Goal: Download file/media

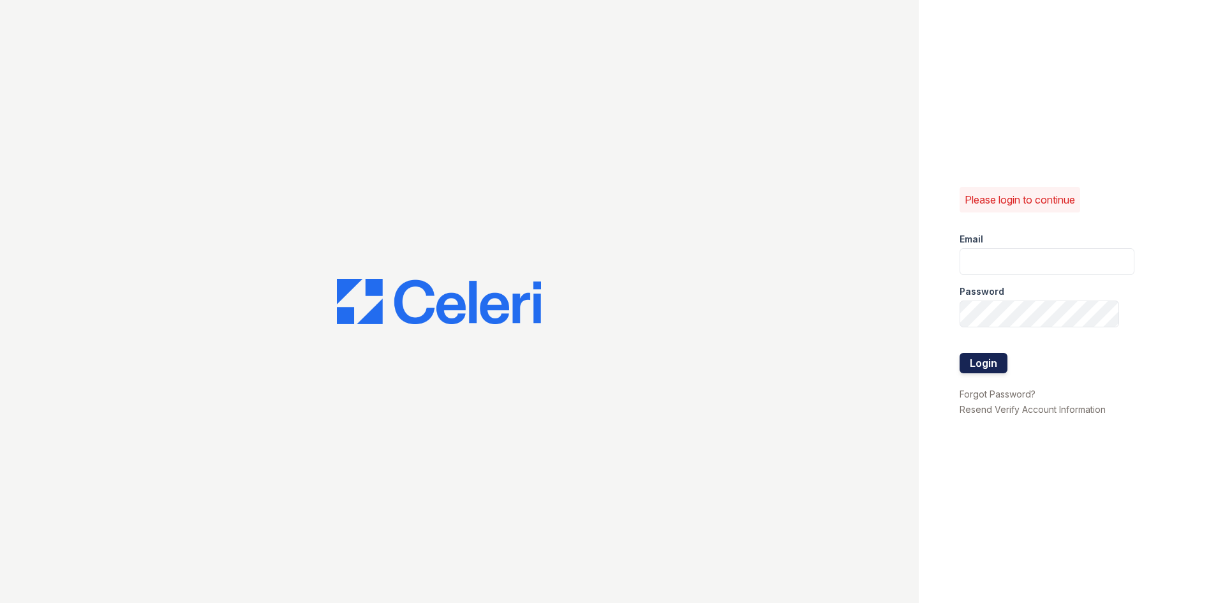
type input "theheightsatdunwoody@trinity-pm.com"
click at [996, 371] on button "Login" at bounding box center [984, 363] width 48 height 20
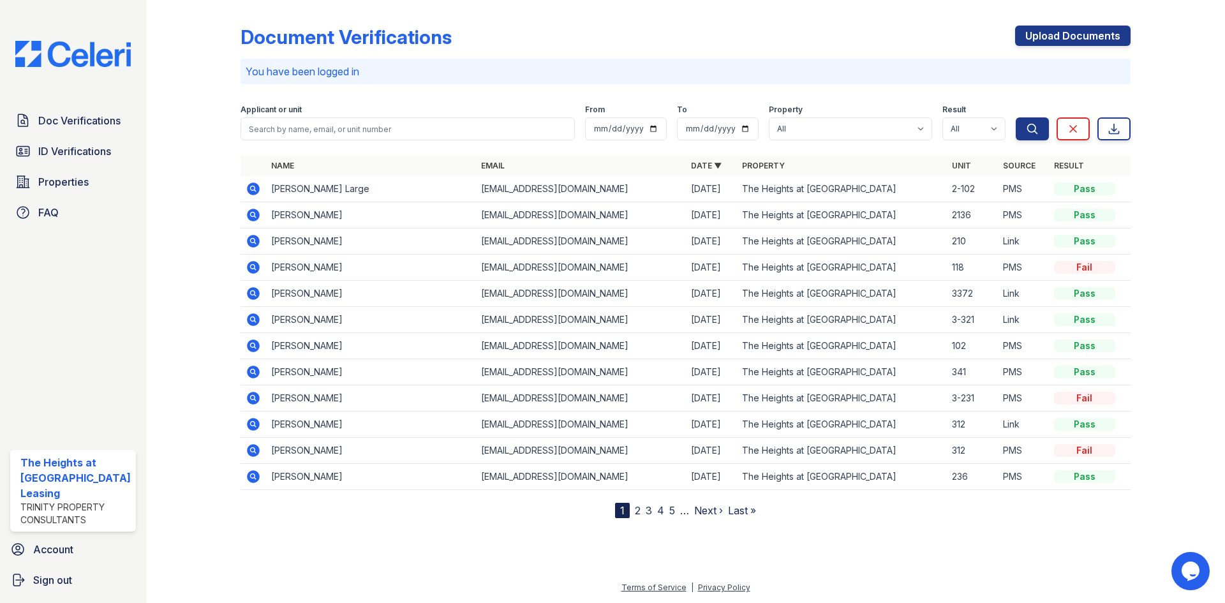
click at [246, 191] on icon at bounding box center [253, 188] width 15 height 15
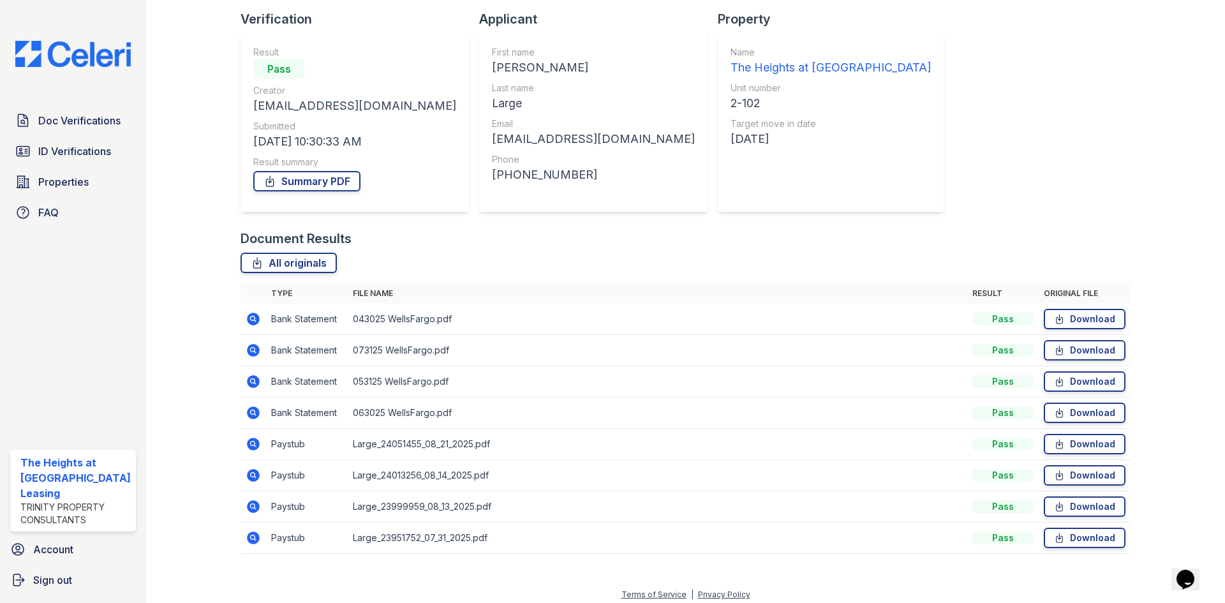
scroll to position [91, 0]
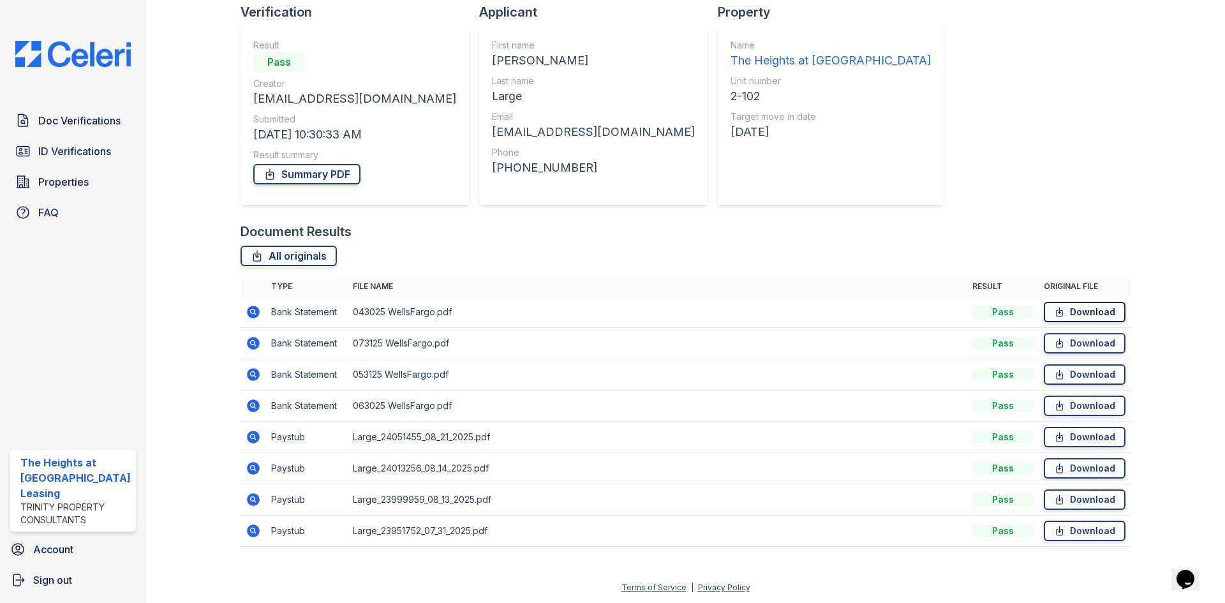
click at [1084, 311] on link "Download" at bounding box center [1085, 312] width 82 height 20
click at [1066, 348] on link "Download" at bounding box center [1085, 343] width 82 height 20
click at [1070, 372] on link "Download" at bounding box center [1085, 374] width 82 height 20
drag, startPoint x: 1066, startPoint y: 408, endPoint x: 1076, endPoint y: 426, distance: 20.8
click at [1066, 408] on link "Download" at bounding box center [1085, 406] width 82 height 20
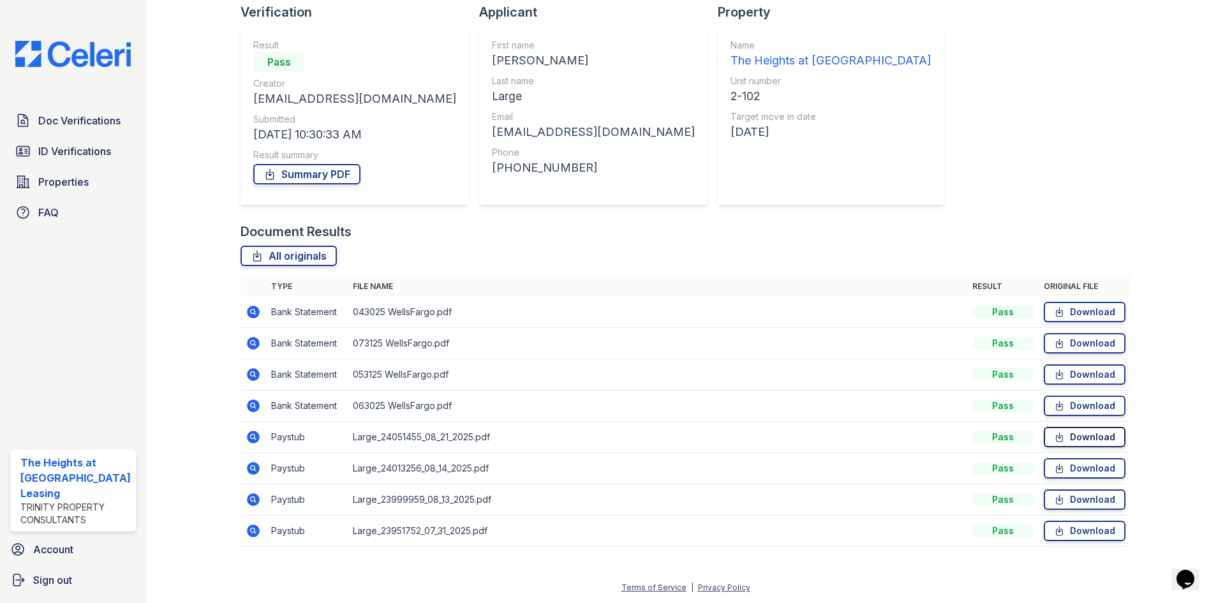
click at [1078, 437] on link "Download" at bounding box center [1085, 437] width 82 height 20
drag, startPoint x: 1079, startPoint y: 470, endPoint x: 1081, endPoint y: 478, distance: 8.1
click at [1079, 470] on link "Download" at bounding box center [1085, 468] width 82 height 20
click at [1086, 504] on link "Download" at bounding box center [1085, 500] width 82 height 20
click at [329, 186] on div "Summary PDF" at bounding box center [354, 174] width 203 height 26
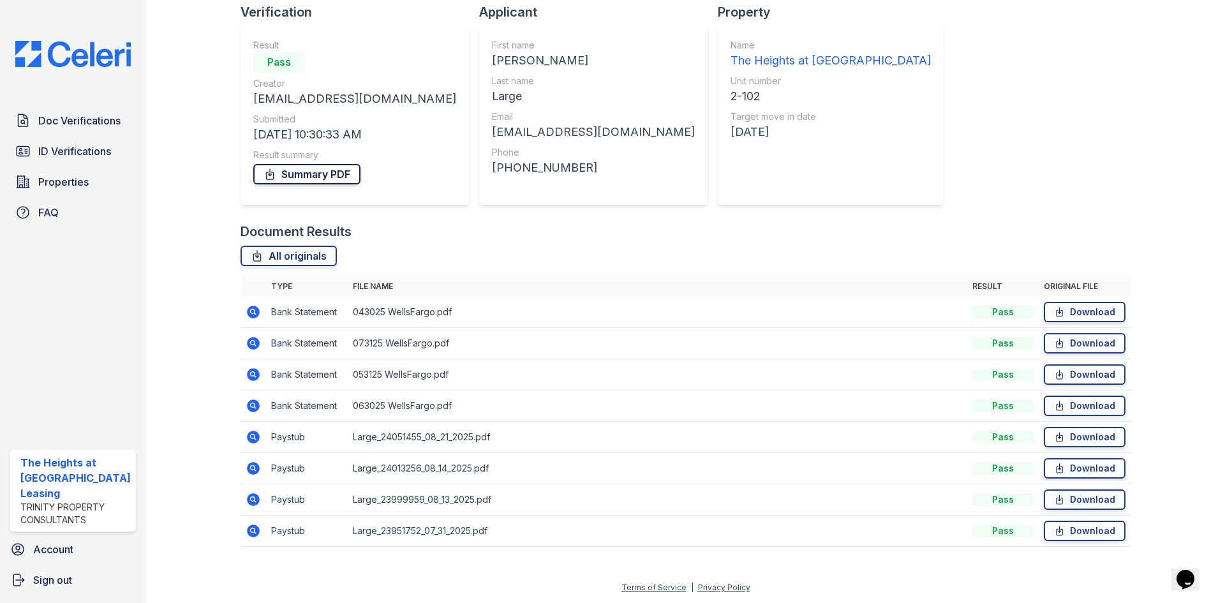
click at [318, 174] on link "Summary PDF" at bounding box center [306, 174] width 107 height 20
click at [167, 237] on div at bounding box center [204, 237] width 74 height 646
click at [71, 123] on span "Doc Verifications" at bounding box center [79, 120] width 82 height 15
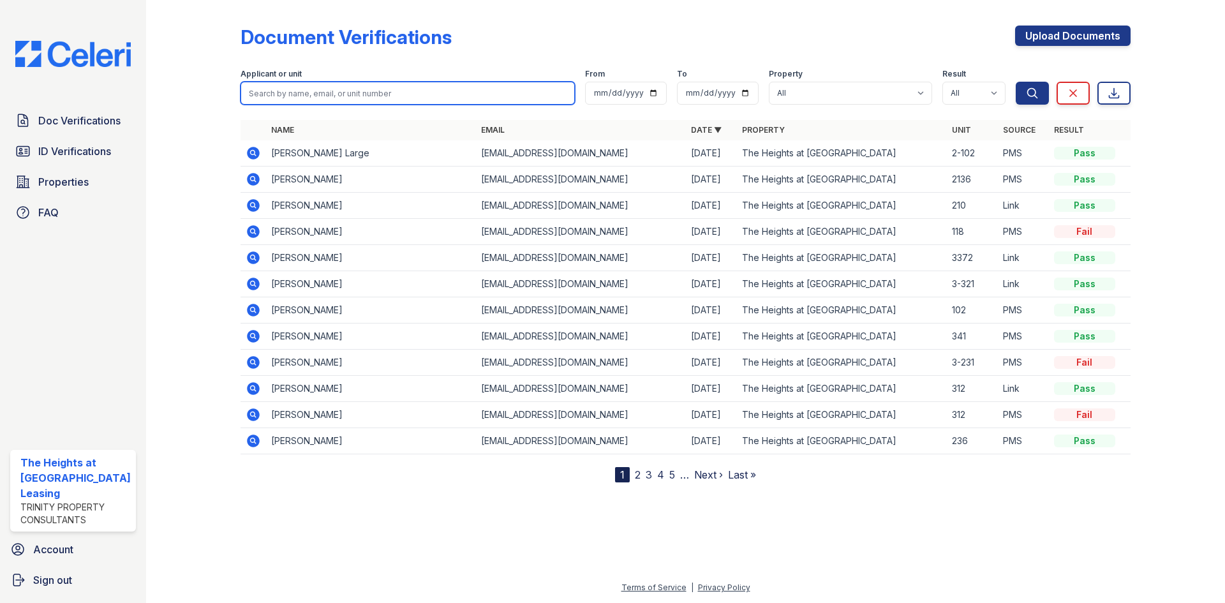
click at [305, 84] on input "search" at bounding box center [408, 93] width 334 height 23
paste input "teyonna"
type input "teyonna"
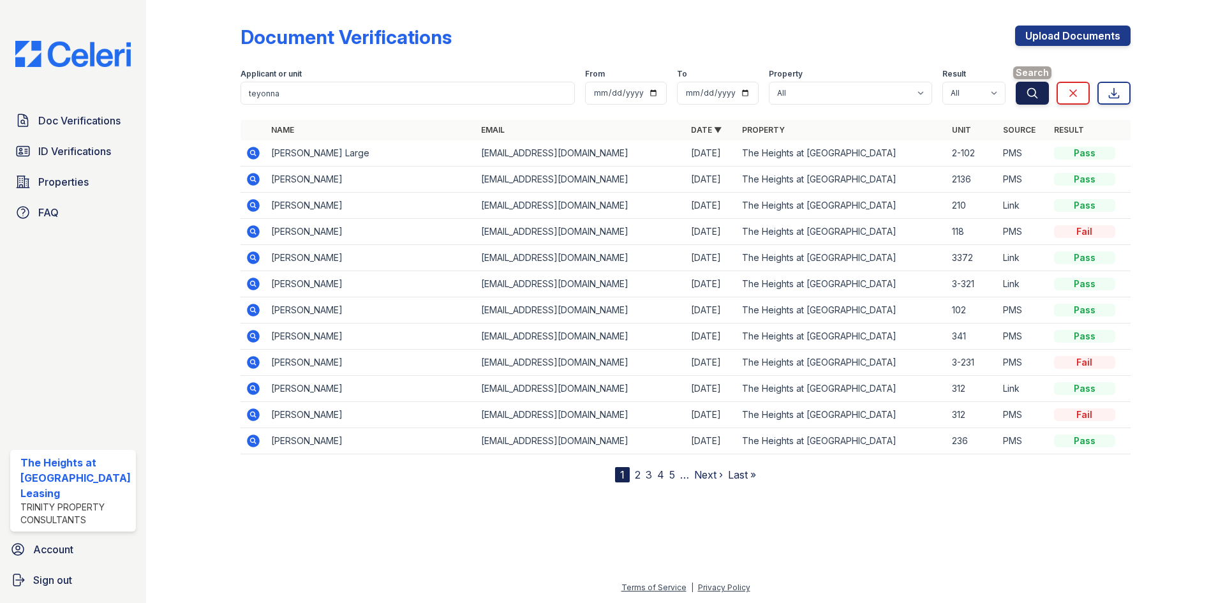
click at [1037, 86] on button "Search" at bounding box center [1032, 93] width 33 height 23
